Goal: Task Accomplishment & Management: Complete application form

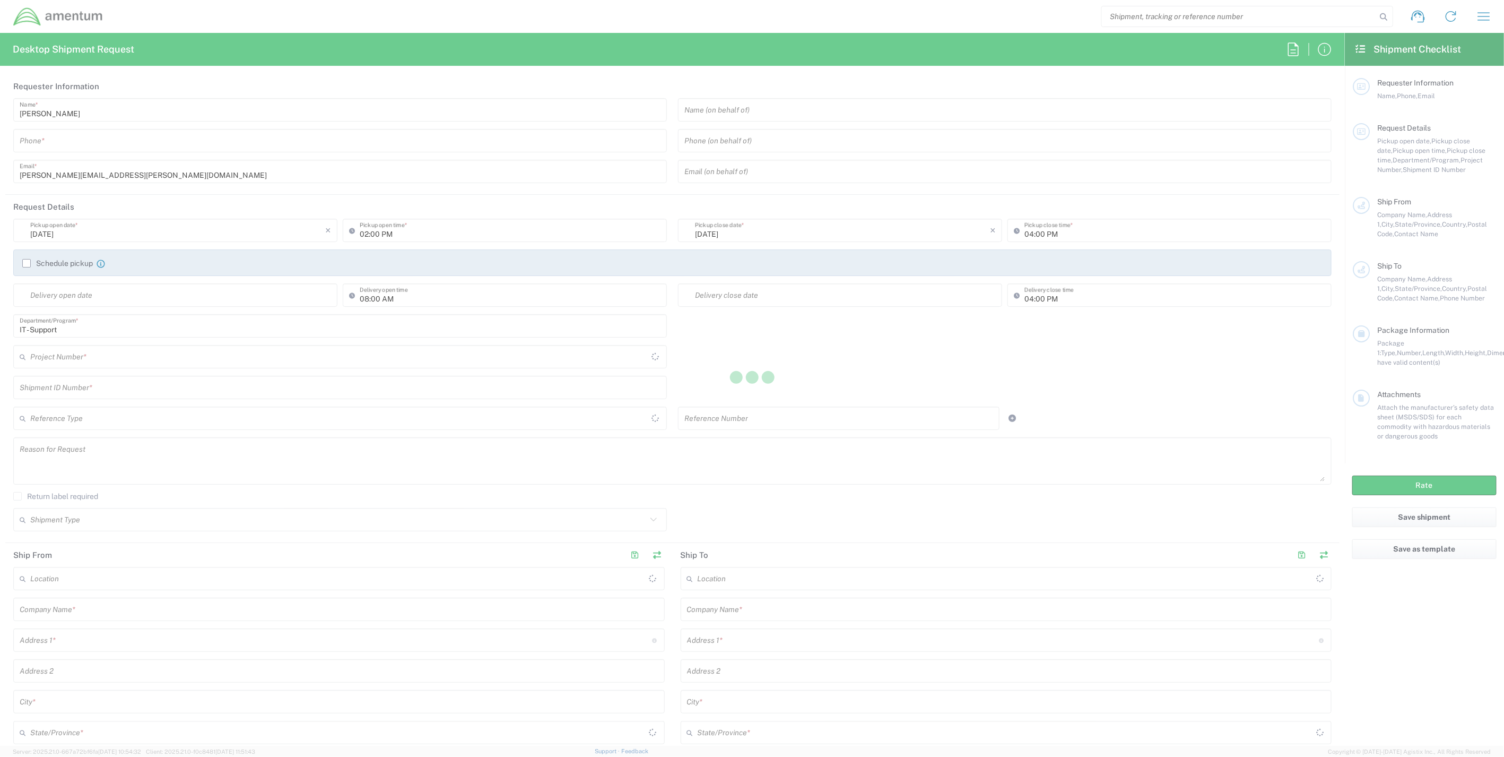
type input "United States"
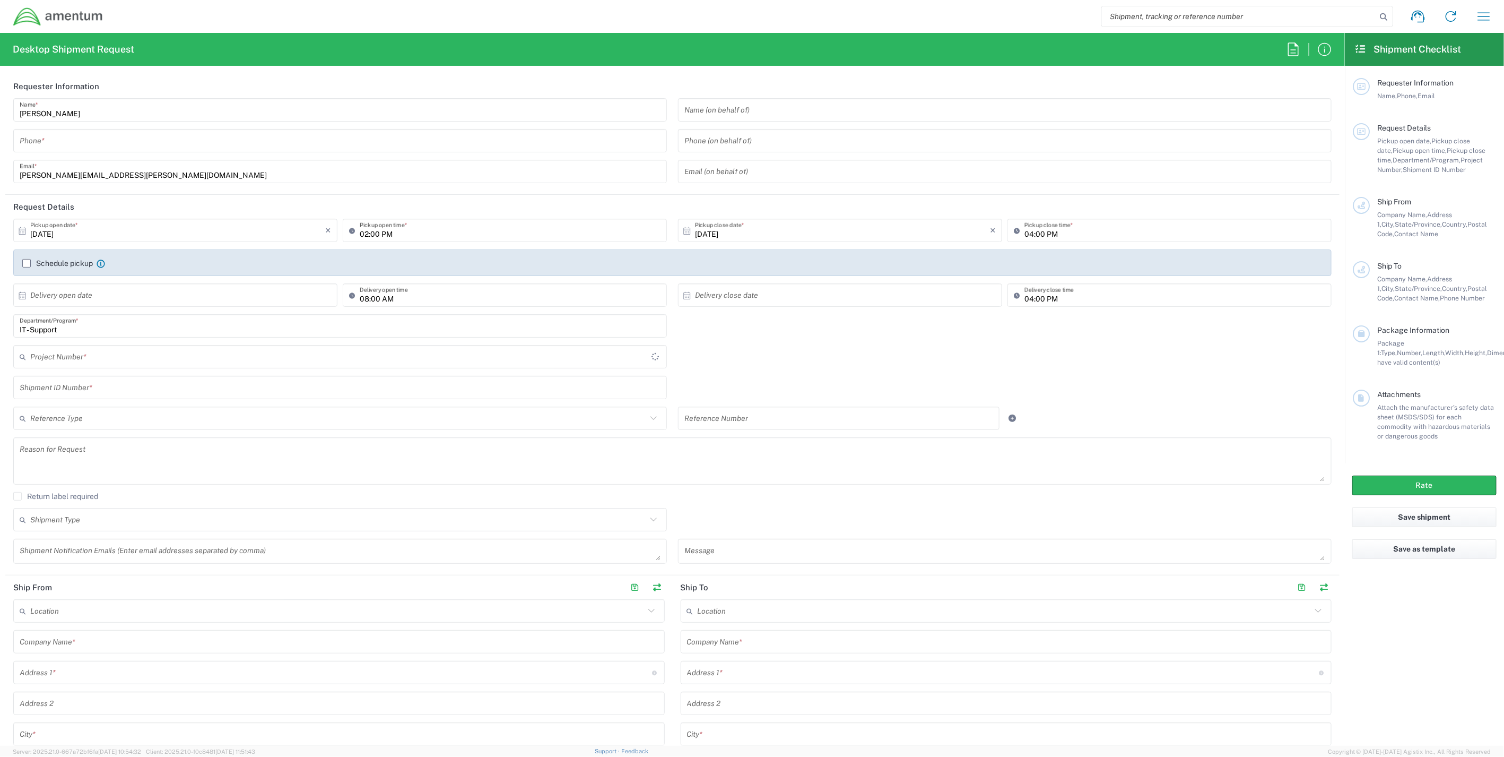
type input "IT - Support"
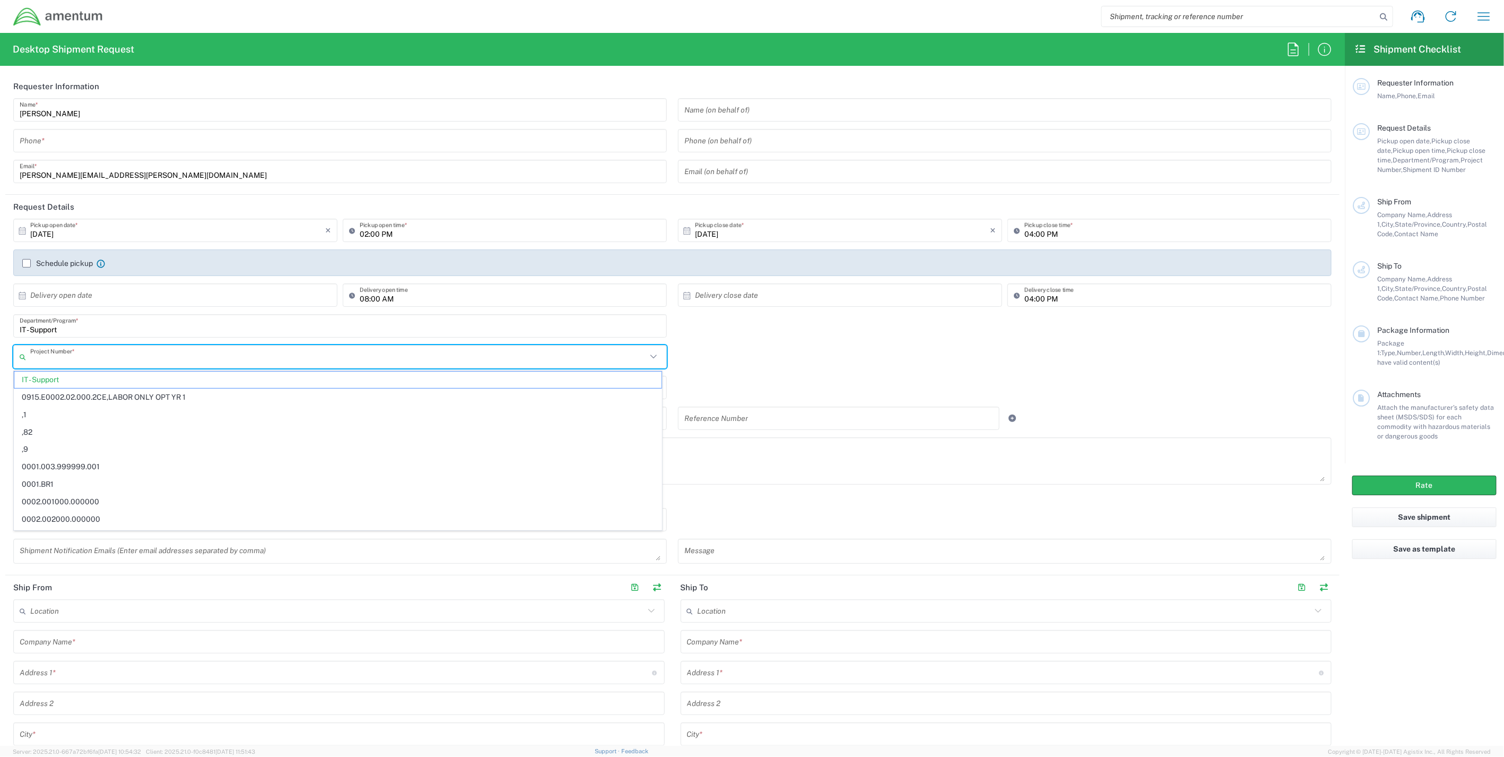
click at [190, 361] on input "text" at bounding box center [338, 356] width 616 height 19
paste input "540010.003.003.3002.0000"
type input "540010.003.003.3002.0000"
